Goal: Task Accomplishment & Management: Complete application form

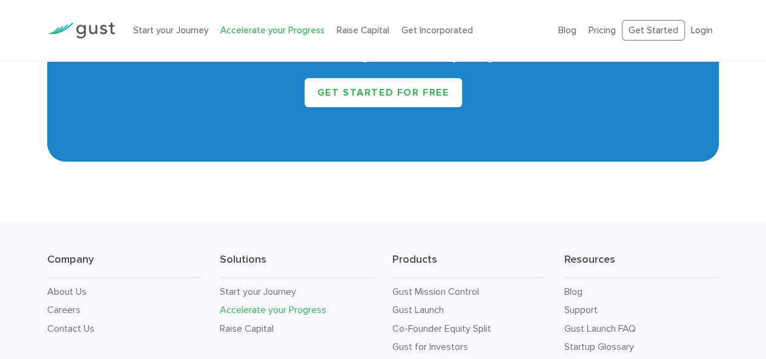
scroll to position [2113, 0]
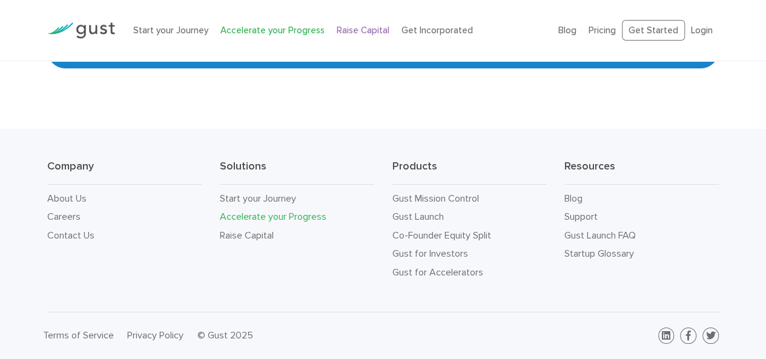
click at [344, 32] on link "Raise Capital" at bounding box center [363, 30] width 53 height 11
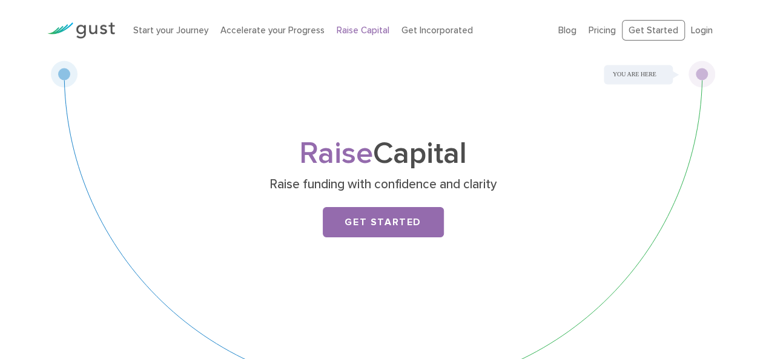
click at [254, 36] on li "Accelerate your Progress" at bounding box center [272, 31] width 104 height 14
click at [256, 33] on link "Accelerate your Progress" at bounding box center [272, 30] width 104 height 11
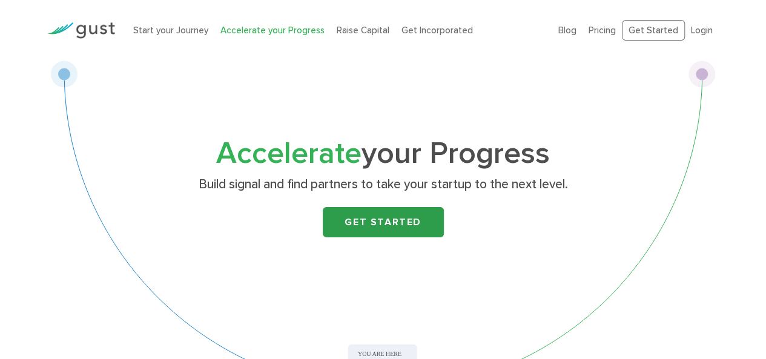
click at [385, 214] on link "Get Started" at bounding box center [383, 222] width 121 height 30
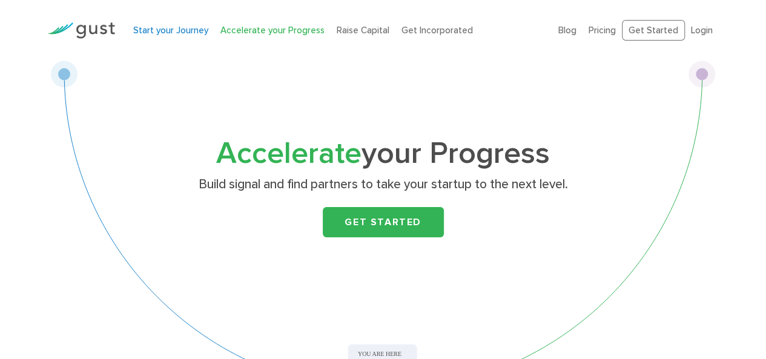
click at [171, 31] on link "Start your Journey" at bounding box center [170, 30] width 75 height 11
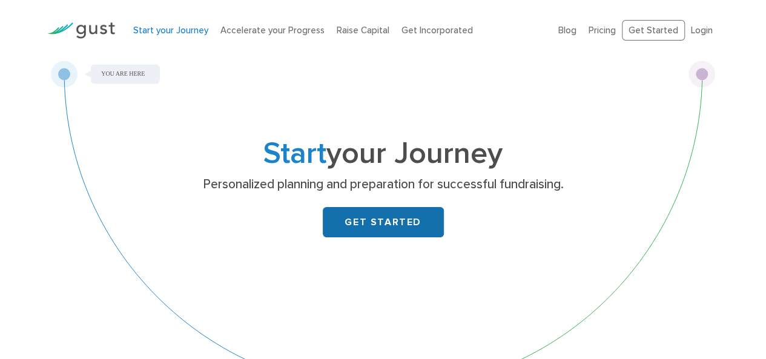
click at [386, 225] on link "GET STARTED" at bounding box center [383, 222] width 121 height 30
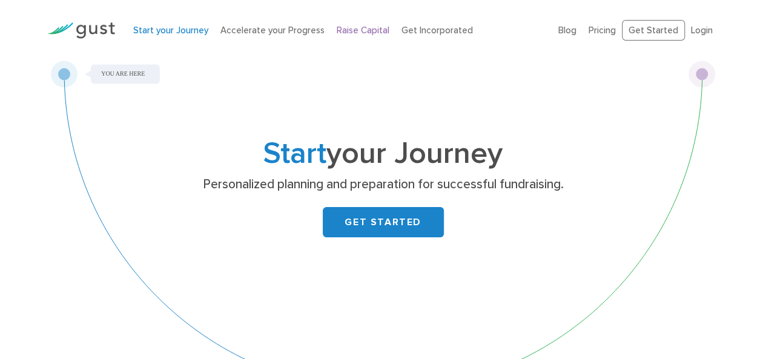
click at [352, 31] on link "Raise Capital" at bounding box center [363, 30] width 53 height 11
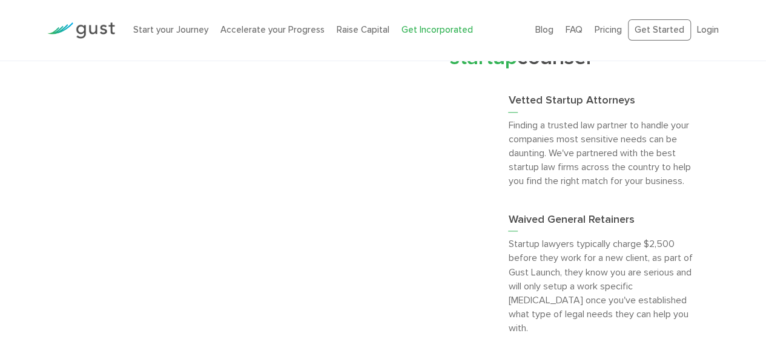
scroll to position [2824, 0]
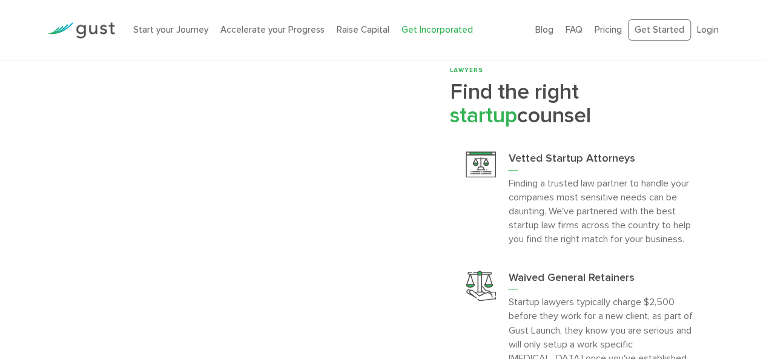
click at [481, 128] on span "startup" at bounding box center [482, 115] width 67 height 26
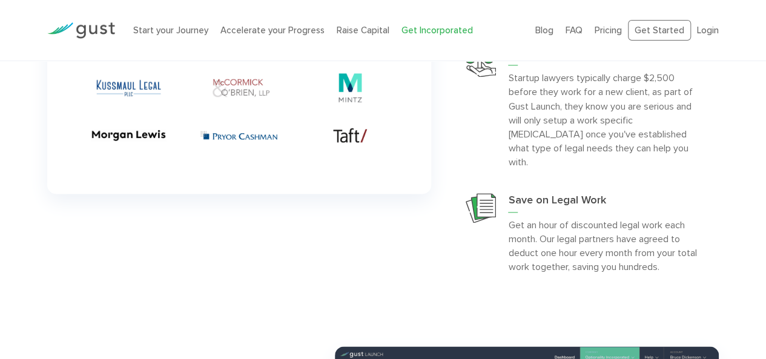
scroll to position [3005, 0]
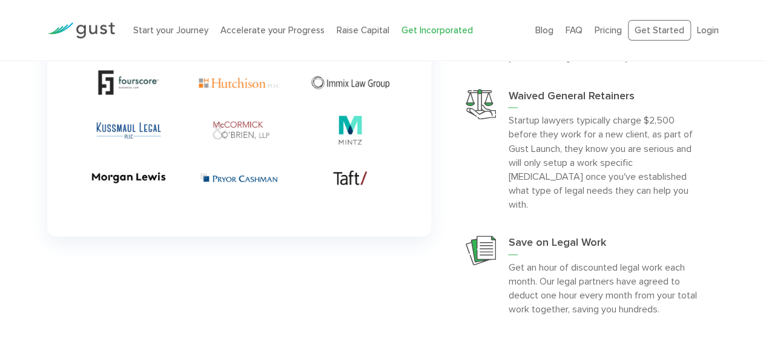
click at [335, 171] on img at bounding box center [239, 106] width 384 height 260
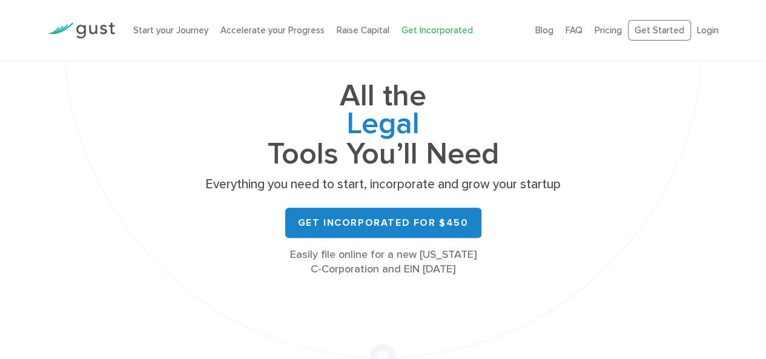
scroll to position [0, 0]
